Goal: Information Seeking & Learning: Learn about a topic

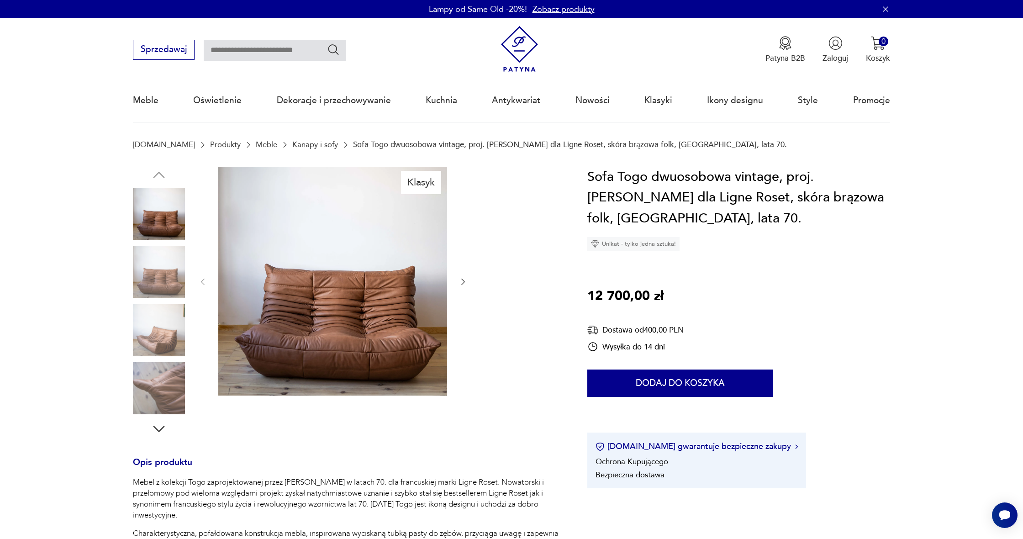
click at [460, 278] on icon "button" at bounding box center [463, 281] width 9 height 9
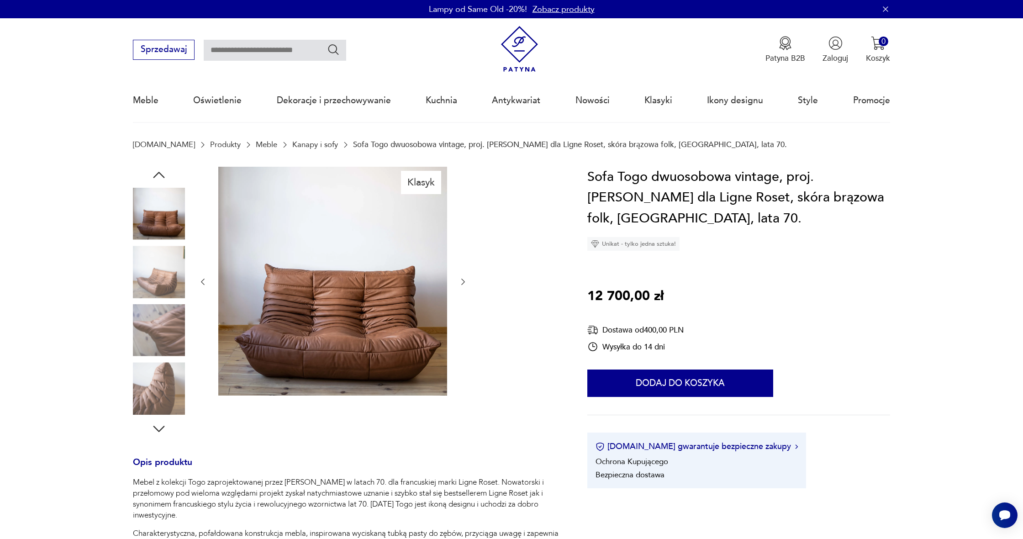
click at [460, 278] on icon "button" at bounding box center [463, 281] width 9 height 9
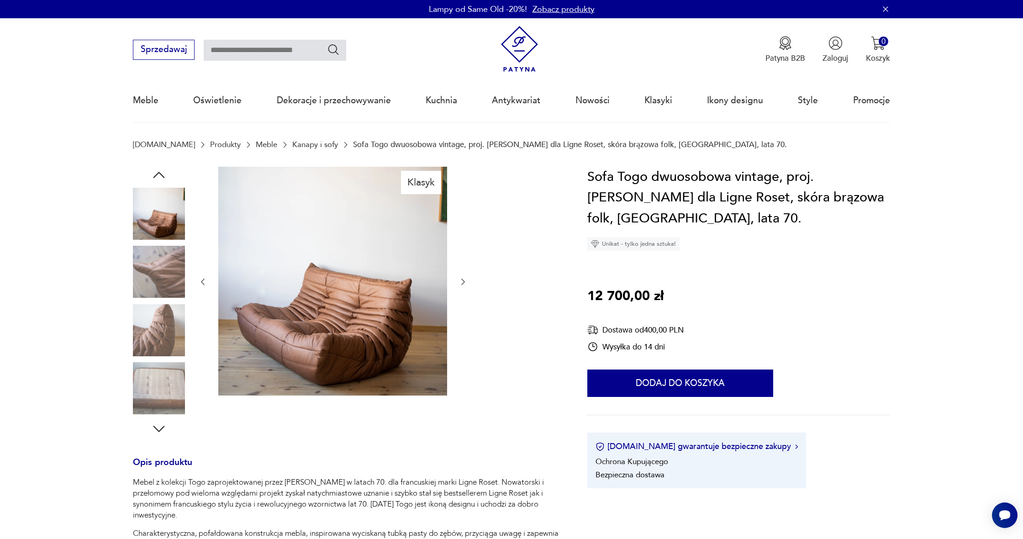
click at [460, 278] on icon "button" at bounding box center [463, 281] width 9 height 9
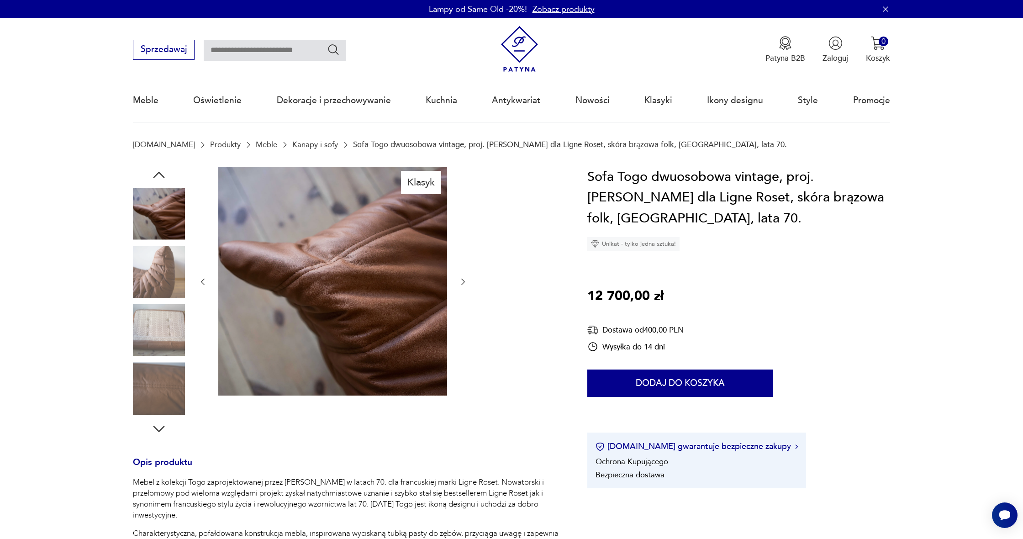
click at [460, 278] on icon "button" at bounding box center [463, 281] width 9 height 9
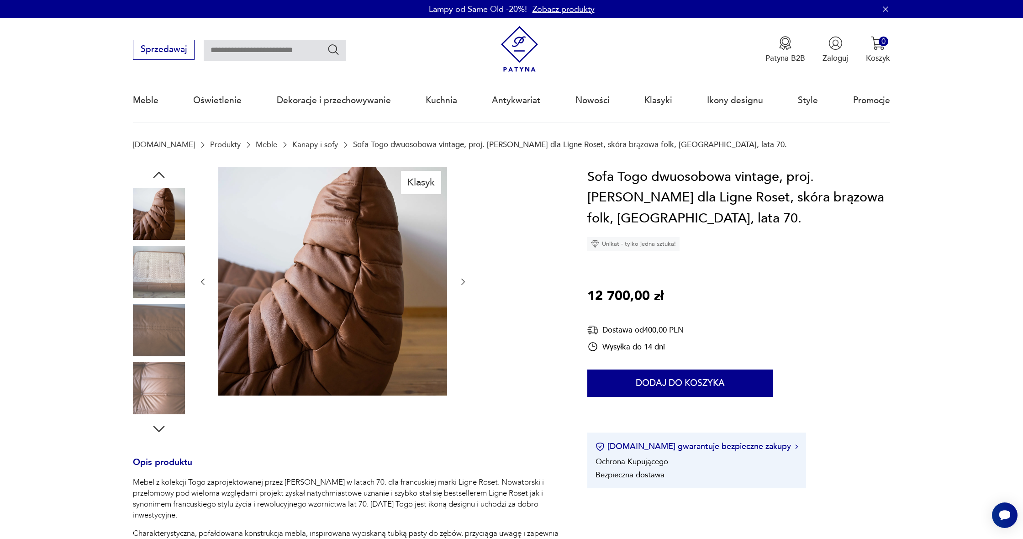
click at [460, 278] on icon "button" at bounding box center [463, 281] width 9 height 9
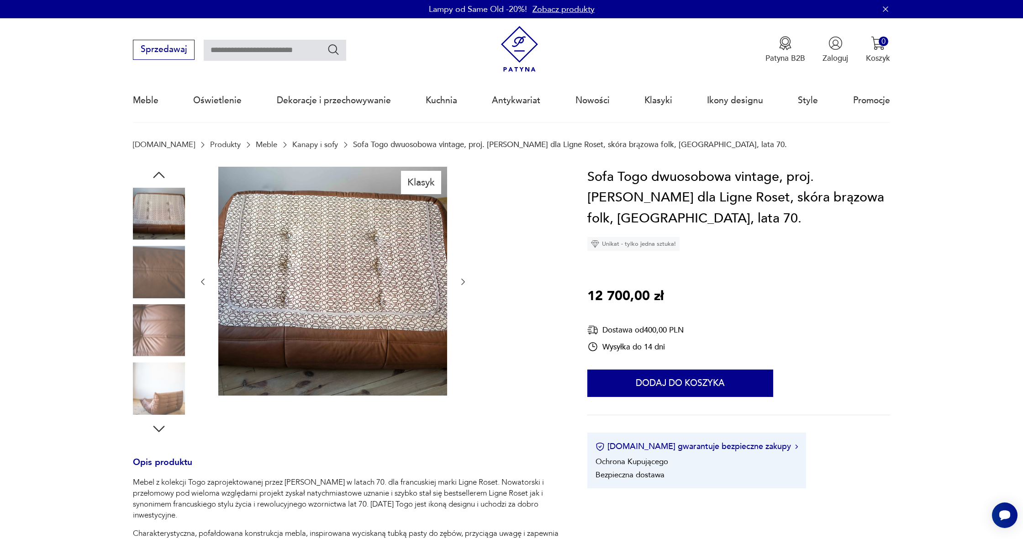
click at [460, 278] on icon "button" at bounding box center [463, 281] width 9 height 9
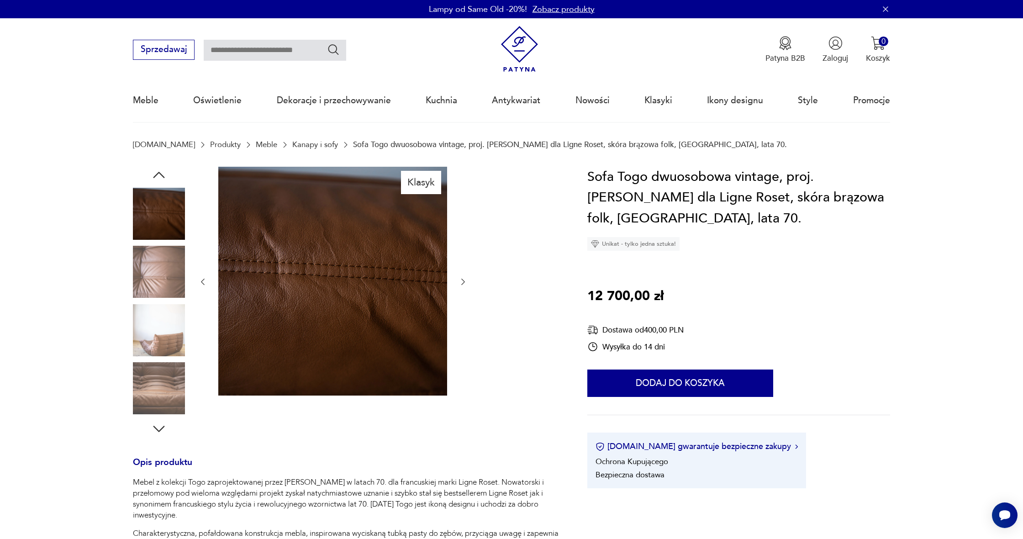
click at [460, 278] on icon "button" at bounding box center [463, 281] width 9 height 9
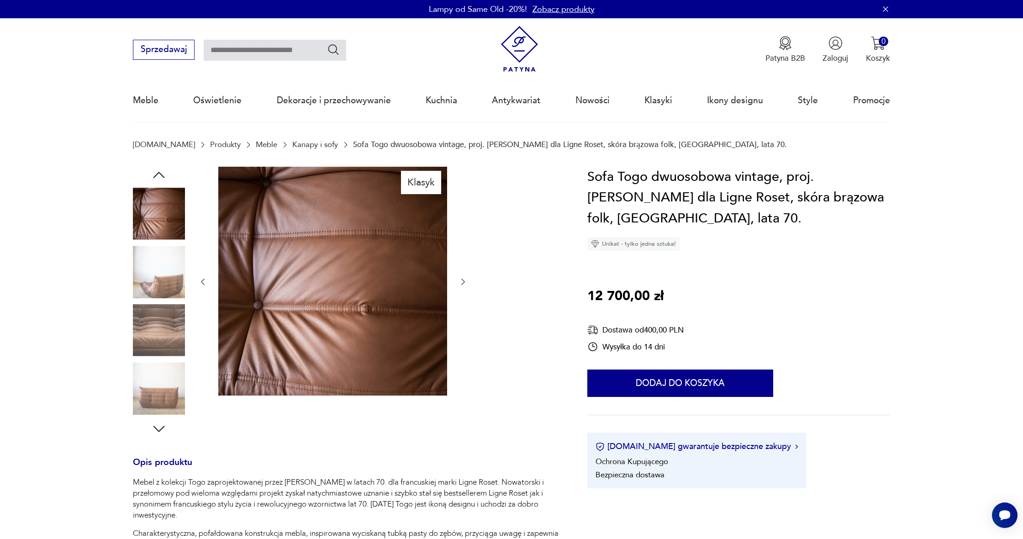
click at [460, 278] on icon "button" at bounding box center [463, 281] width 9 height 9
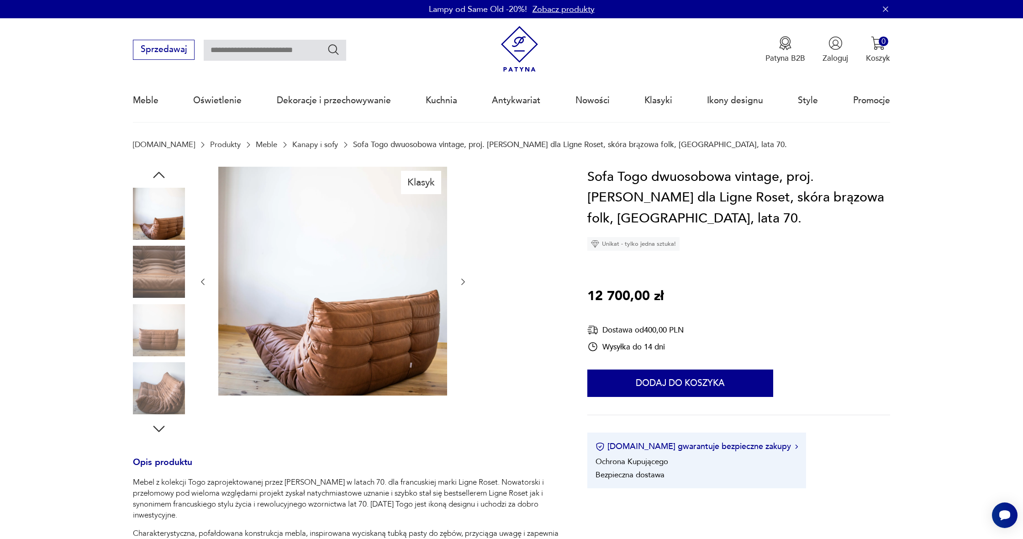
click at [460, 278] on icon "button" at bounding box center [463, 281] width 9 height 9
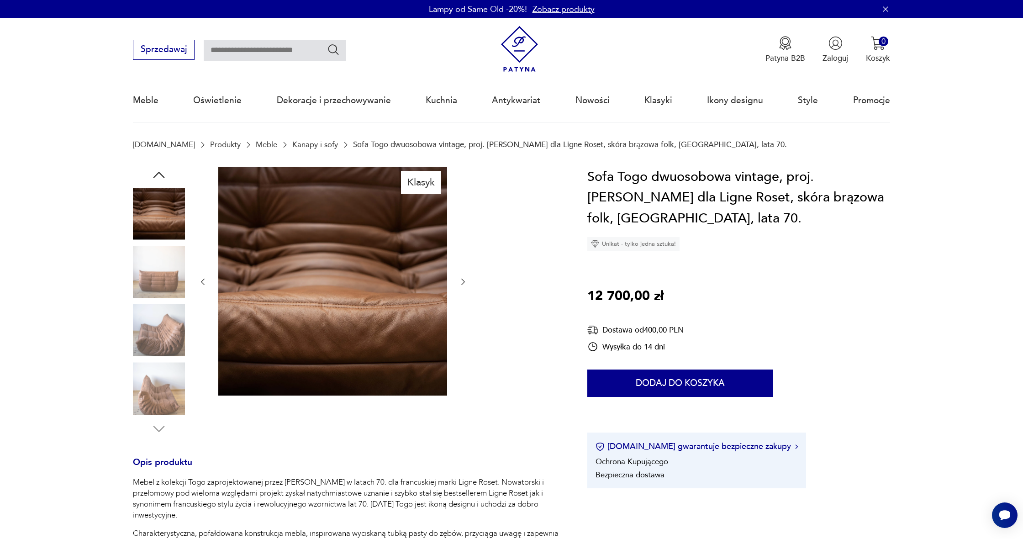
click at [460, 278] on icon "button" at bounding box center [463, 281] width 9 height 9
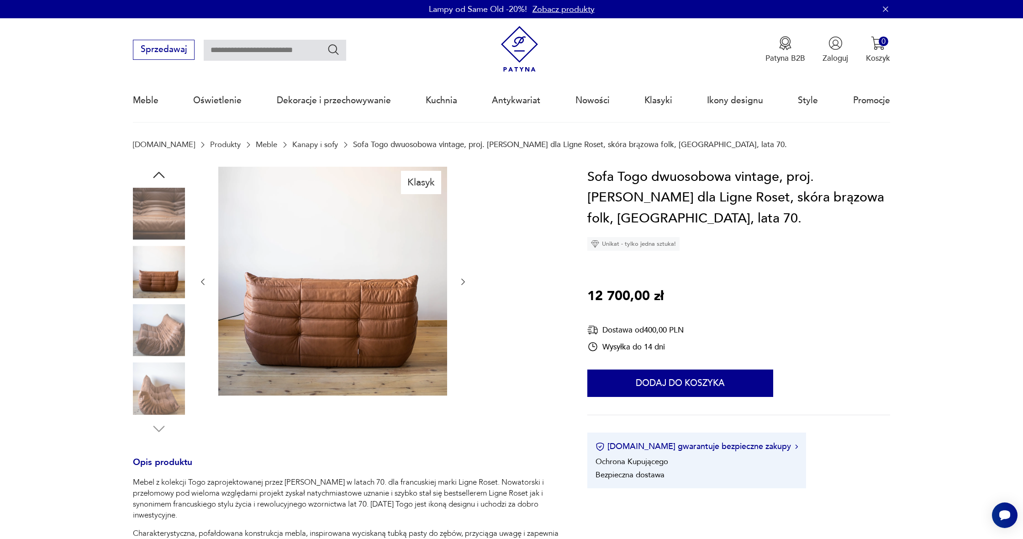
click at [460, 278] on icon "button" at bounding box center [463, 281] width 9 height 9
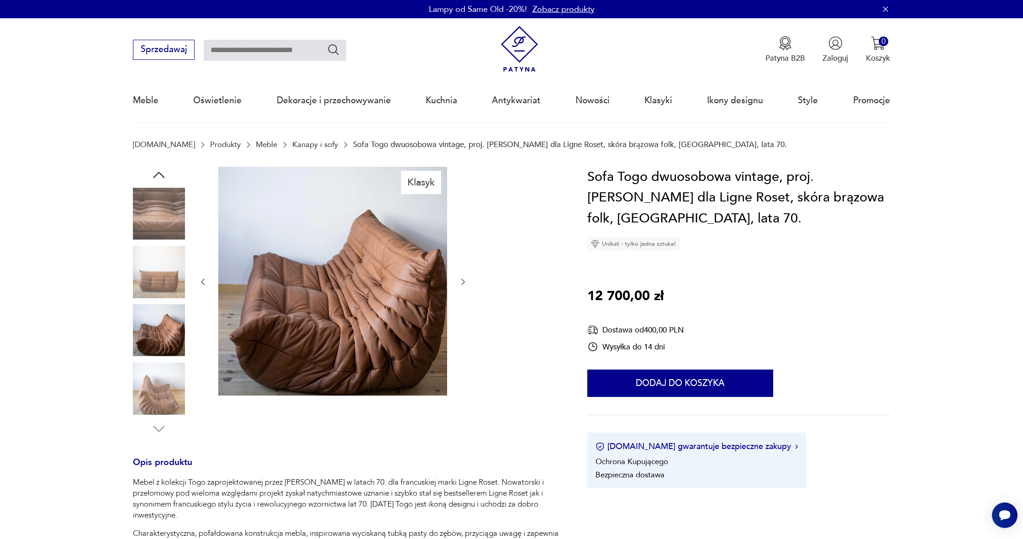
click at [460, 278] on icon "button" at bounding box center [463, 281] width 9 height 9
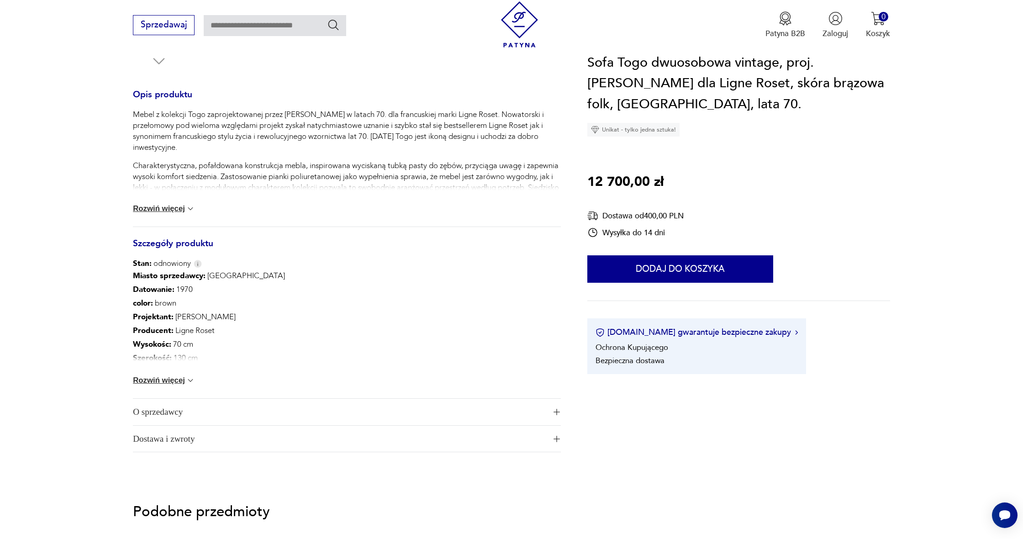
scroll to position [367, 0]
click at [156, 383] on button "Rozwiń więcej" at bounding box center [164, 381] width 62 height 9
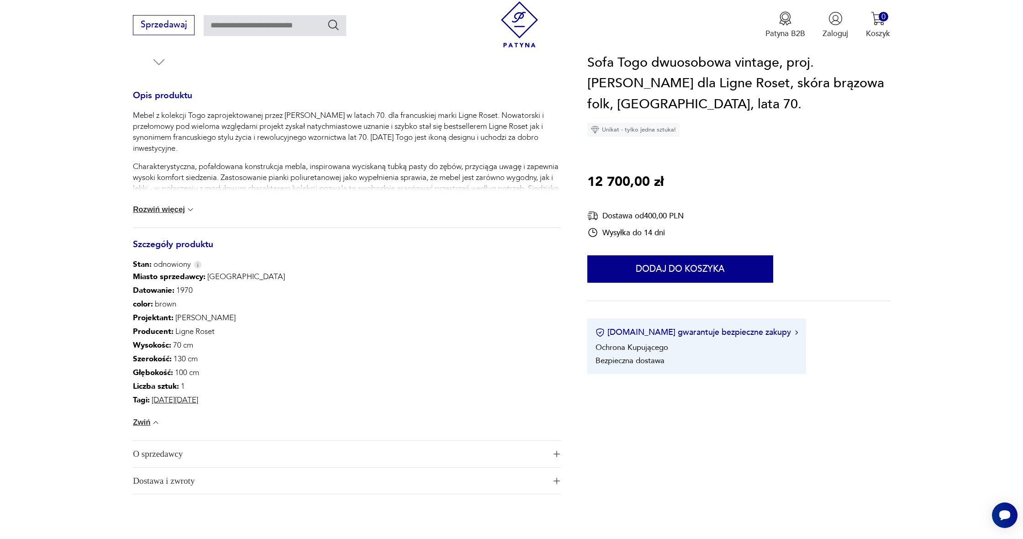
click at [160, 452] on span "O sprzedawcy" at bounding box center [339, 454] width 413 height 26
click at [148, 210] on button "Rozwiń więcej" at bounding box center [164, 209] width 62 height 9
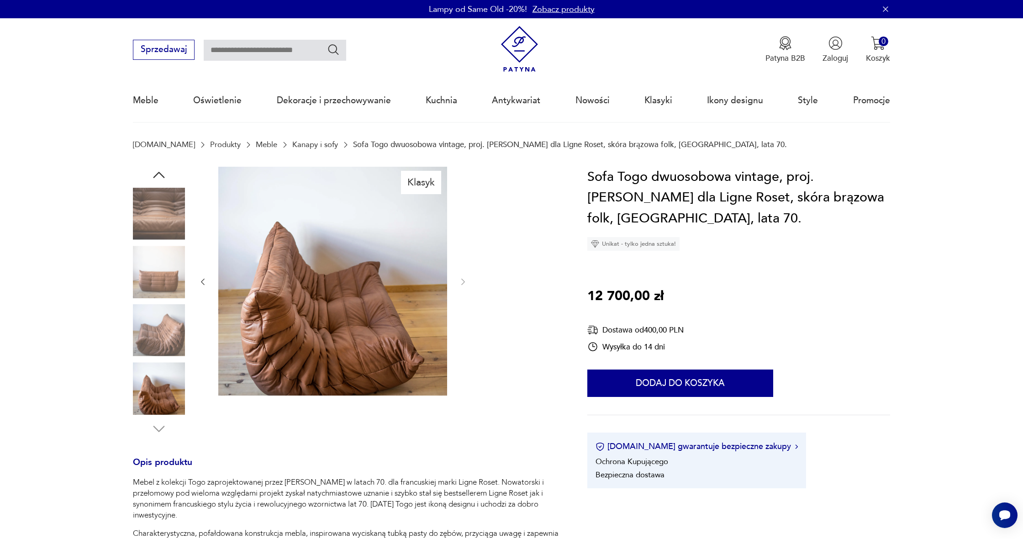
scroll to position [1, 0]
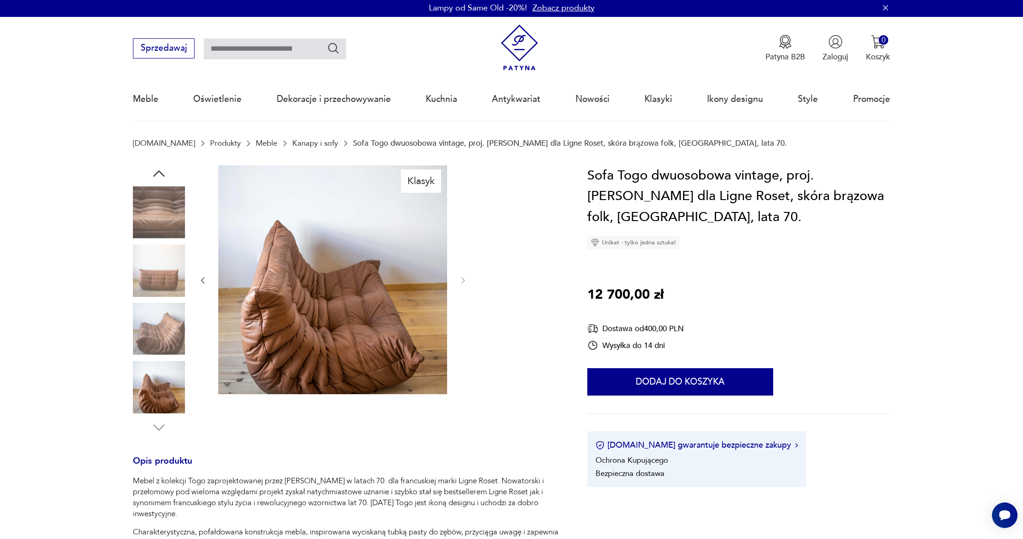
click at [300, 144] on link "Kanapy i sofy" at bounding box center [315, 143] width 46 height 9
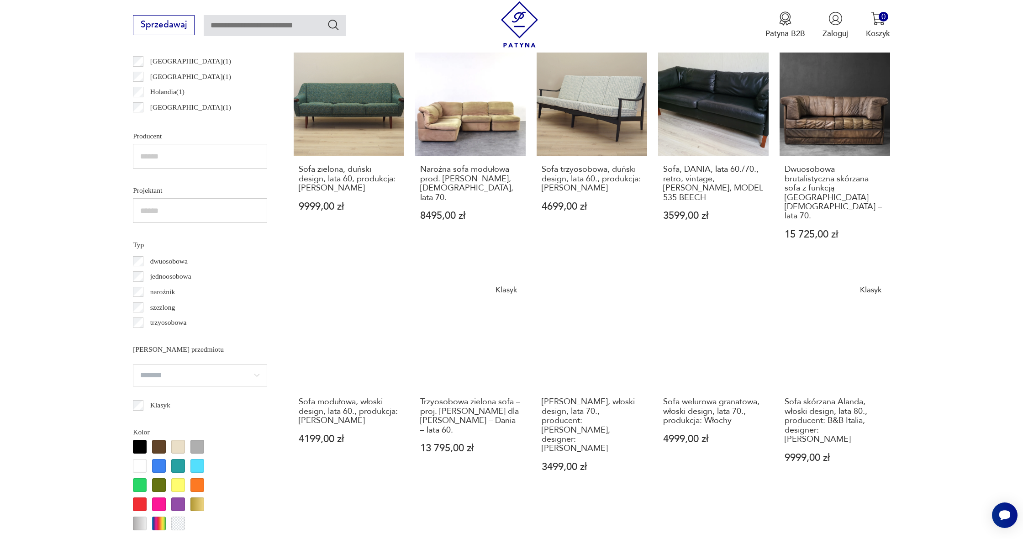
scroll to position [630, 0]
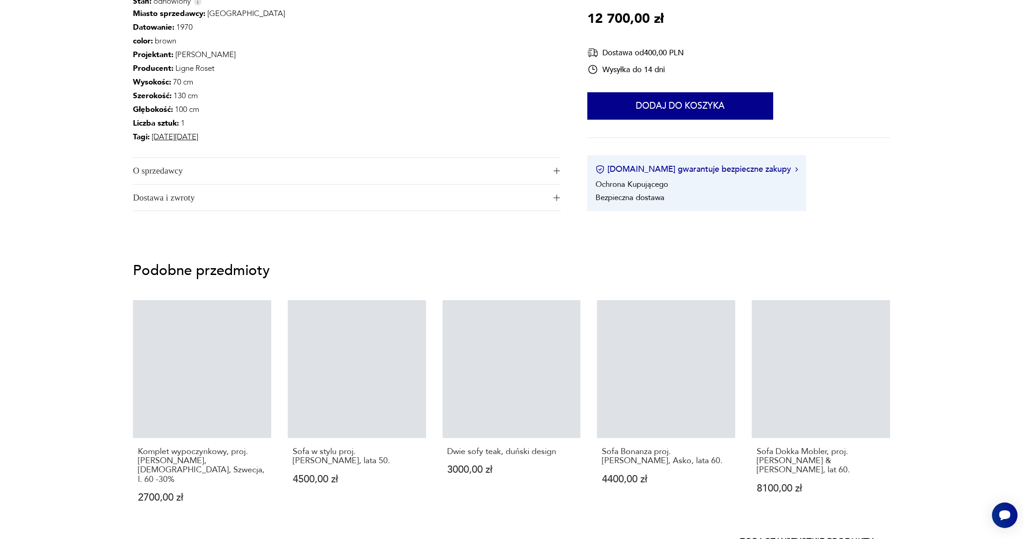
scroll to position [1, 0]
